Goal: Task Accomplishment & Management: Manage account settings

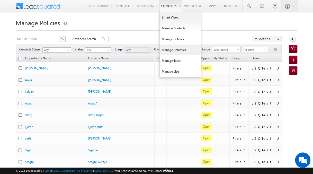
click at [160, 51] on link "Manage Activities" at bounding box center [180, 49] width 41 height 11
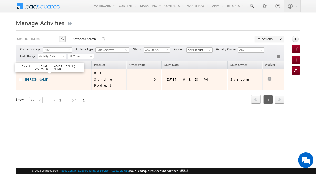
click at [38, 77] on link "Sheetal Chandane" at bounding box center [36, 79] width 23 height 4
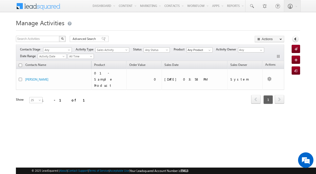
click at [84, 120] on div "Manage Activities Search Activities X 1 results found Advanced Search Advanced …" at bounding box center [158, 81] width 285 height 128
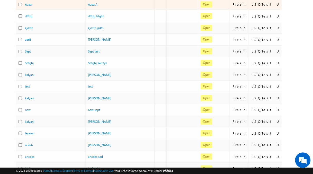
scroll to position [101, 0]
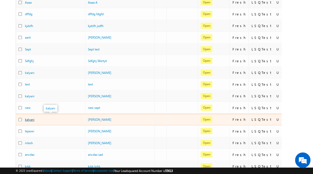
click at [25, 117] on link "kalyani" at bounding box center [30, 119] width 10 height 4
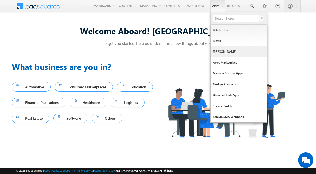
click at [223, 52] on link "[PERSON_NAME]" at bounding box center [239, 51] width 57 height 11
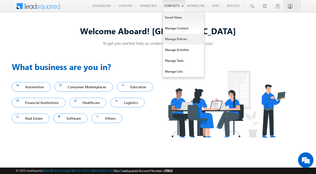
click at [177, 40] on link "Manage Policies" at bounding box center [183, 39] width 41 height 11
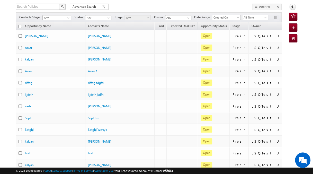
scroll to position [32, 0]
click at [57, 17] on span "Any" at bounding box center [56, 17] width 27 height 5
click at [134, 19] on span "Any" at bounding box center [137, 17] width 24 height 5
click at [97, 18] on span "Any" at bounding box center [97, 17] width 24 height 5
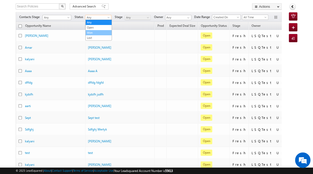
click at [95, 31] on link "Won" at bounding box center [99, 32] width 26 height 5
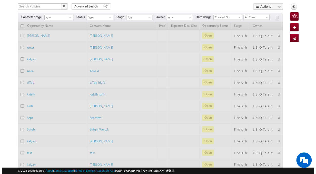
scroll to position [0, 0]
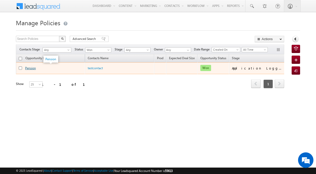
click at [34, 68] on link "Pension" at bounding box center [30, 68] width 11 height 4
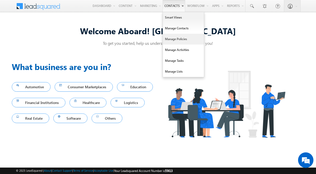
click at [183, 38] on link "Manage Policies" at bounding box center [183, 39] width 41 height 11
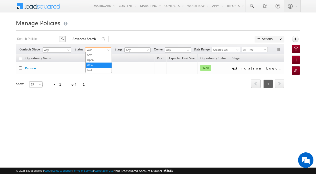
click at [100, 49] on span "Won" at bounding box center [98, 50] width 24 height 5
click at [94, 68] on link "Lost" at bounding box center [99, 70] width 26 height 5
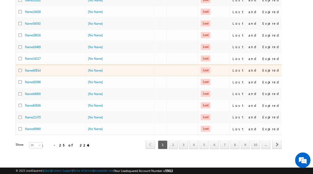
scroll to position [221, 0]
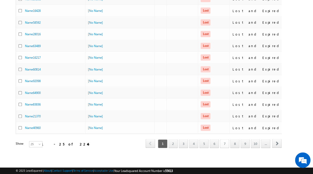
click at [224, 139] on link "7" at bounding box center [224, 143] width 9 height 9
click at [256, 139] on link "10" at bounding box center [254, 143] width 9 height 9
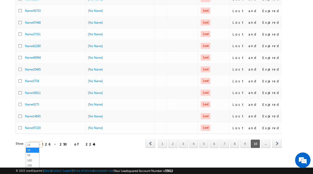
click at [30, 142] on span "25" at bounding box center [36, 144] width 14 height 5
click at [164, 139] on link "1" at bounding box center [162, 143] width 9 height 9
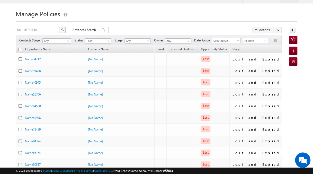
scroll to position [8, 0]
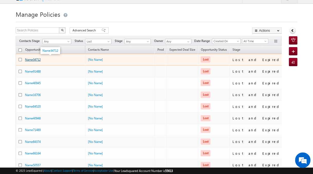
click at [37, 59] on link "Name34712" at bounding box center [33, 60] width 16 height 4
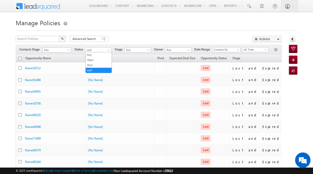
click at [106, 49] on span "Lost" at bounding box center [97, 50] width 24 height 5
click at [101, 55] on link "Any" at bounding box center [99, 54] width 26 height 5
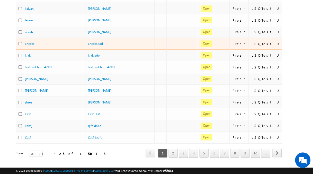
scroll to position [221, 0]
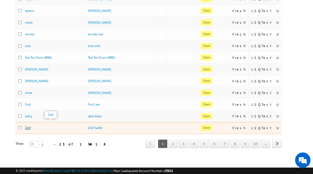
click at [30, 126] on link "Zdsf" at bounding box center [28, 128] width 6 height 4
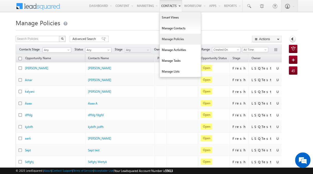
click at [179, 39] on link "Manage Policies" at bounding box center [180, 39] width 41 height 11
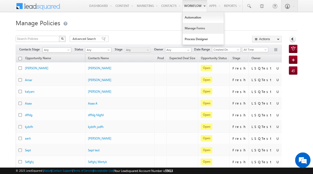
click at [188, 30] on link "Manage Forms" at bounding box center [202, 28] width 41 height 11
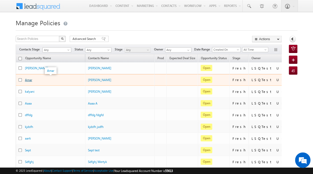
click at [31, 80] on link "Amar" at bounding box center [28, 80] width 7 height 4
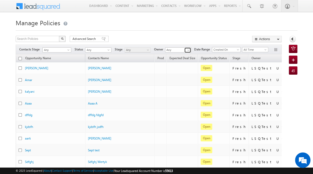
click at [187, 50] on span at bounding box center [188, 50] width 4 height 4
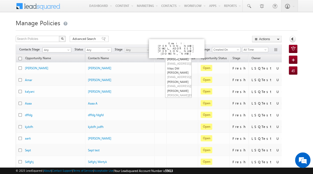
scroll to position [223, 0]
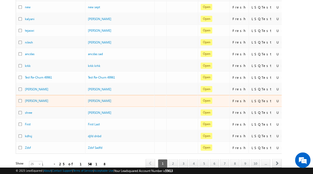
scroll to position [200, 0]
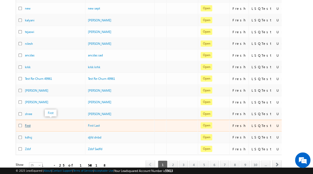
click at [26, 123] on link "First" at bounding box center [28, 125] width 6 height 4
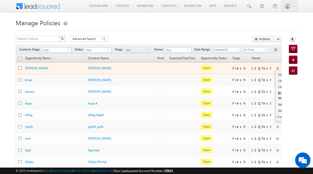
click at [296, 68] on button "button" at bounding box center [298, 67] width 5 height 5
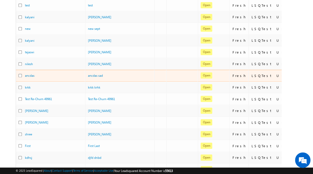
scroll to position [186, 0]
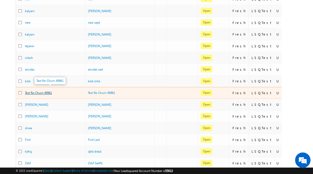
click at [45, 91] on link "Test Re-Churn 49961" at bounding box center [38, 93] width 27 height 4
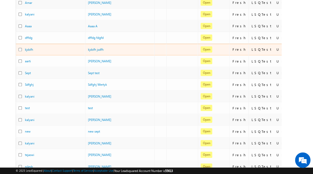
scroll to position [77, 0]
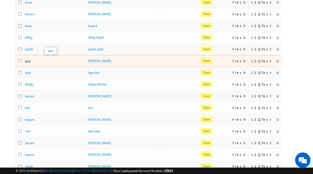
click at [28, 59] on link "aarti" at bounding box center [28, 61] width 6 height 4
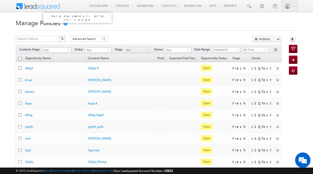
click at [64, 24] on link at bounding box center [65, 24] width 5 height 4
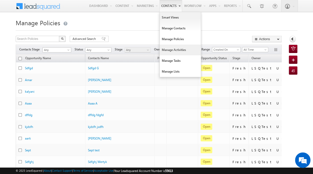
click at [168, 48] on link "Manage Activities" at bounding box center [180, 49] width 41 height 11
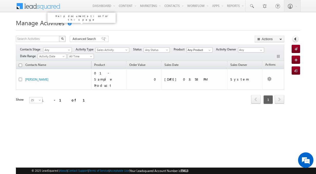
click at [70, 24] on link at bounding box center [69, 24] width 5 height 4
click at [57, 4] on span at bounding box center [41, 5] width 37 height 9
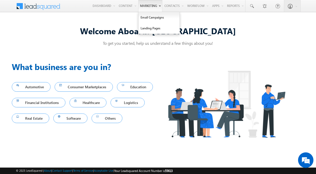
click at [140, 4] on link "Marketing" at bounding box center [150, 6] width 24 height 12
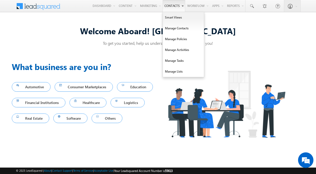
click at [165, 3] on link "Contacts" at bounding box center [174, 6] width 23 height 12
click at [170, 16] on link "Smart Views" at bounding box center [183, 17] width 41 height 11
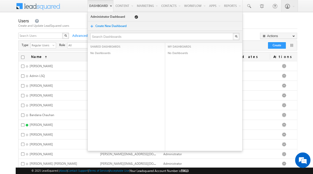
click at [97, 5] on link "Dashboard" at bounding box center [100, 6] width 26 height 12
click at [96, 5] on link "Dashboard" at bounding box center [100, 6] width 26 height 12
click at [93, 8] on link "Dashboard" at bounding box center [100, 6] width 26 height 12
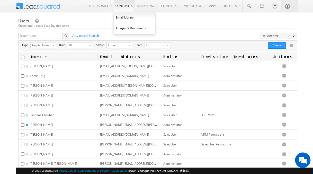
click at [120, 7] on link "Content" at bounding box center [124, 6] width 21 height 12
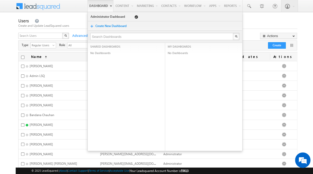
click at [92, 7] on link "Dashboard" at bounding box center [100, 6] width 26 height 12
click at [61, 6] on span at bounding box center [39, 6] width 47 height 13
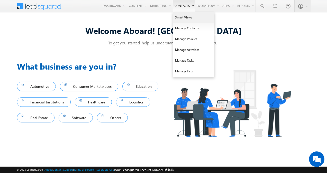
click at [187, 20] on link "Smart Views" at bounding box center [193, 17] width 41 height 11
